Goal: Task Accomplishment & Management: Use online tool/utility

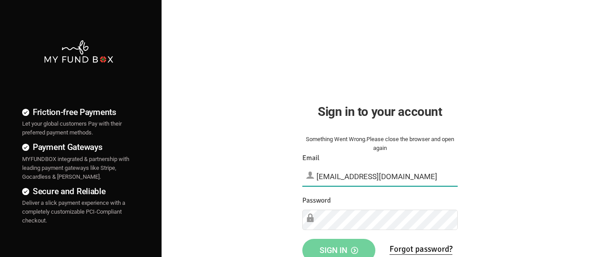
type input "[EMAIL_ADDRESS][DOMAIN_NAME]"
click at [338, 247] on span "Sign in" at bounding box center [338, 249] width 38 height 9
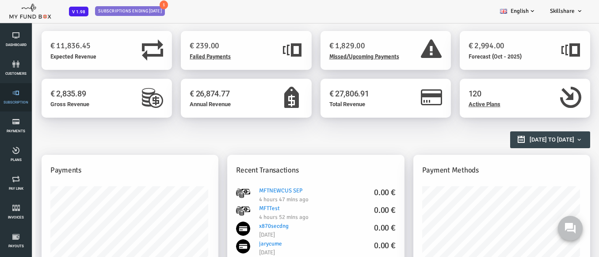
click at [16, 97] on link "Subscription" at bounding box center [16, 97] width 27 height 28
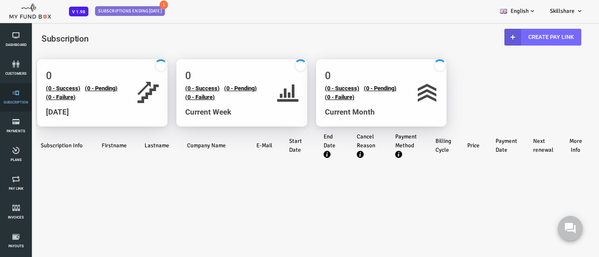
select select "100"
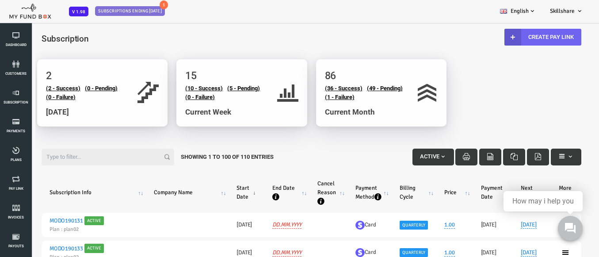
click at [513, 37] on link "Create Pay Link" at bounding box center [519, 37] width 77 height 17
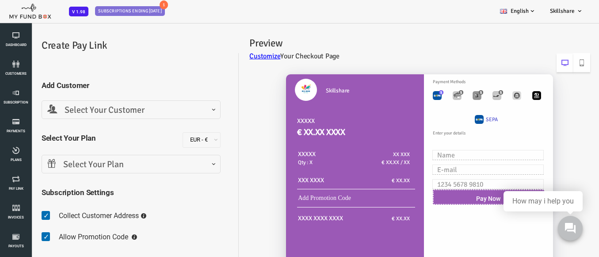
click at [106, 110] on span "Select Your Customer" at bounding box center [107, 110] width 168 height 14
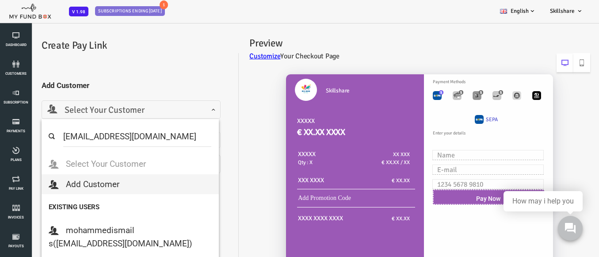
select select "[EMAIL_ADDRESS][DOMAIN_NAME]"
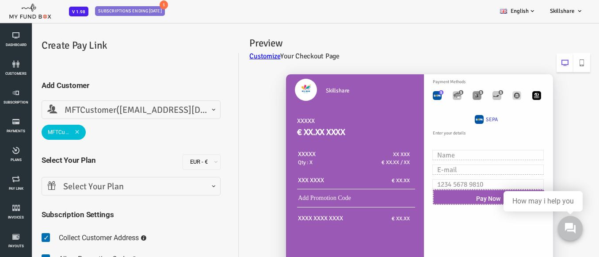
click at [106, 186] on span "Select Your Plan" at bounding box center [107, 187] width 168 height 14
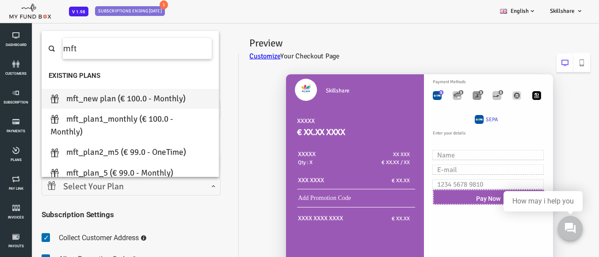
type input "mft"
